Goal: Navigation & Orientation: Find specific page/section

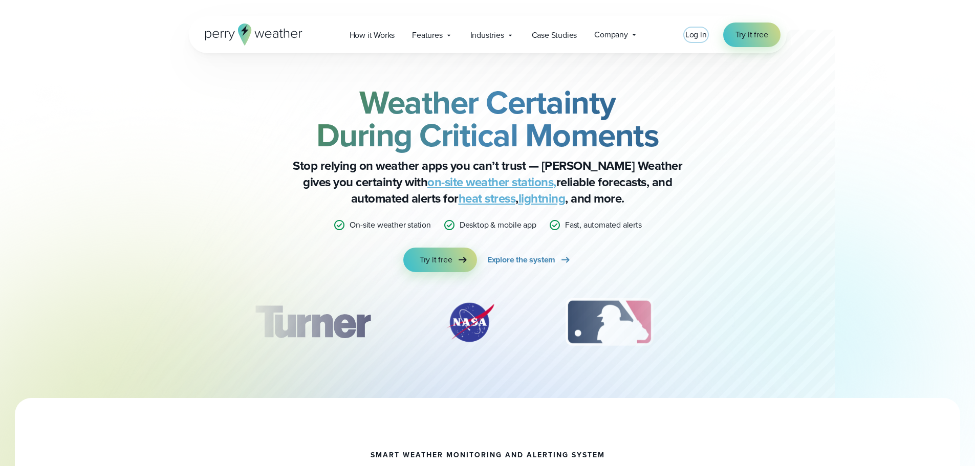
click at [690, 37] on span "Log in" at bounding box center [697, 35] width 22 height 12
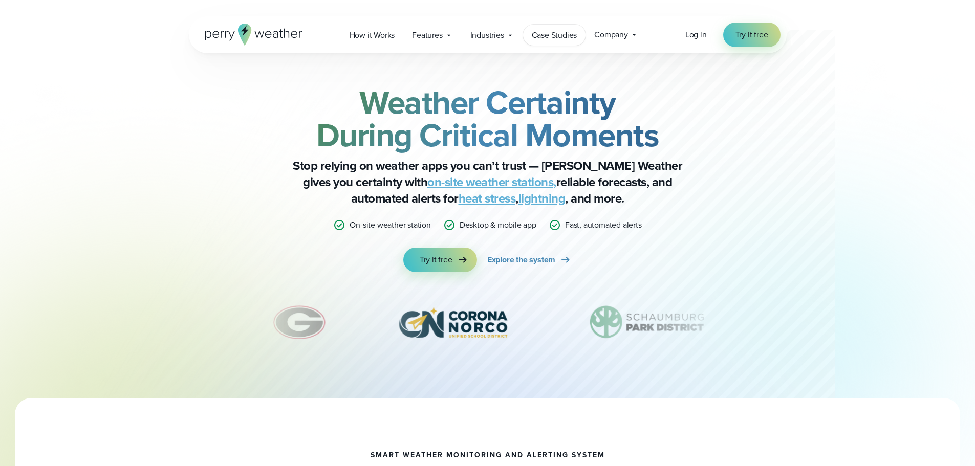
click at [570, 32] on span "Case Studies" at bounding box center [555, 35] width 46 height 12
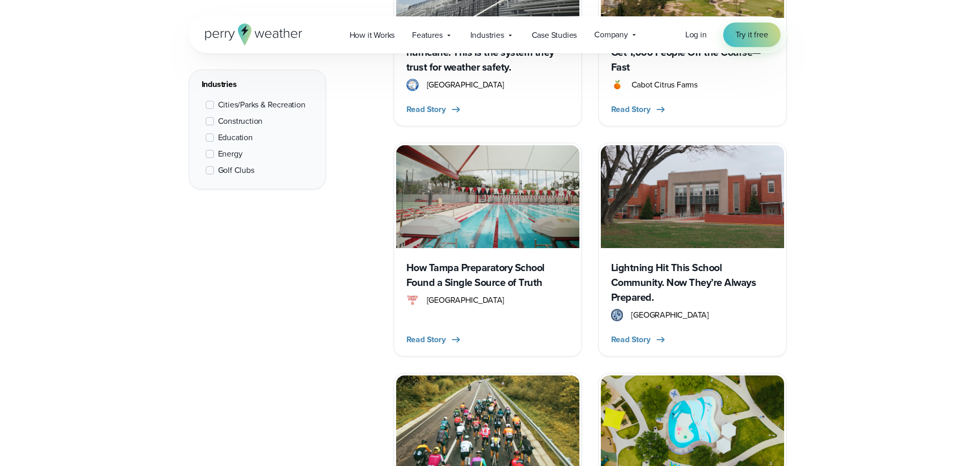
scroll to position [973, 0]
